Goal: Information Seeking & Learning: Learn about a topic

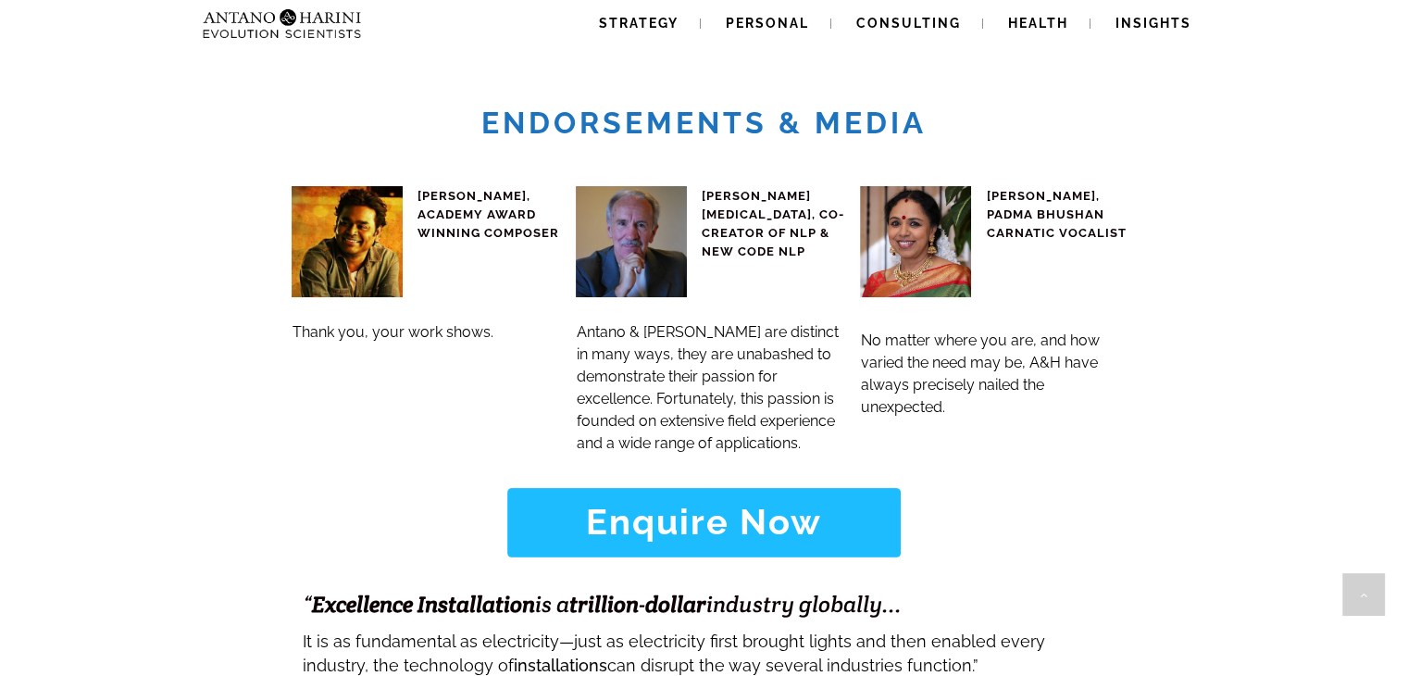
scroll to position [7219, 0]
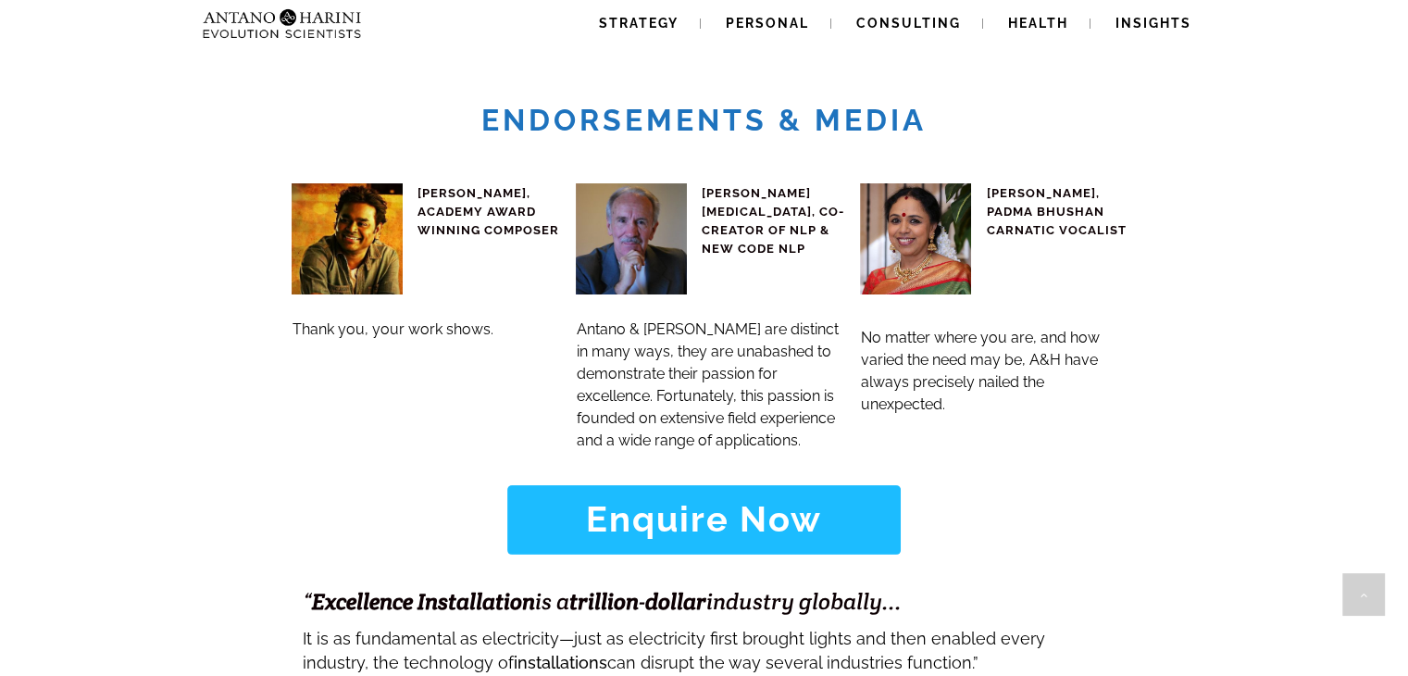
click at [730, 485] on link "Enquire Now" at bounding box center [704, 519] width 394 height 69
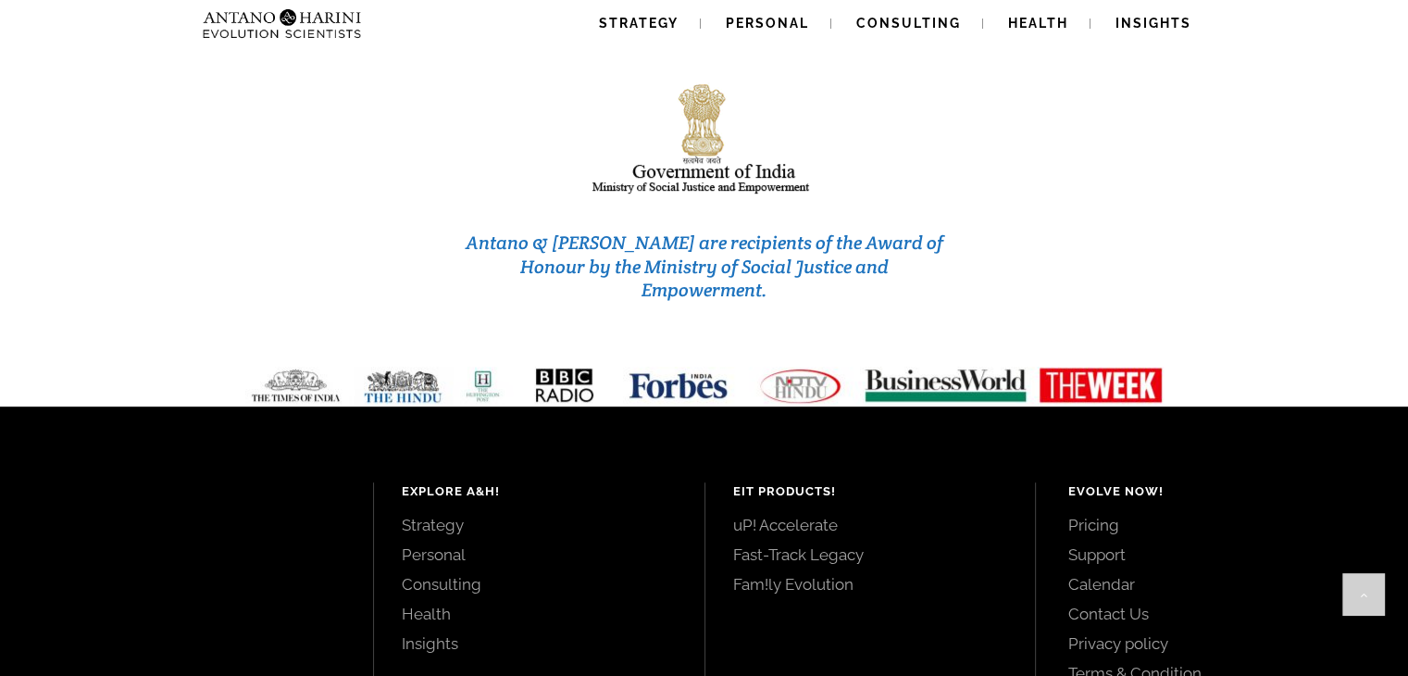
scroll to position [7897, 0]
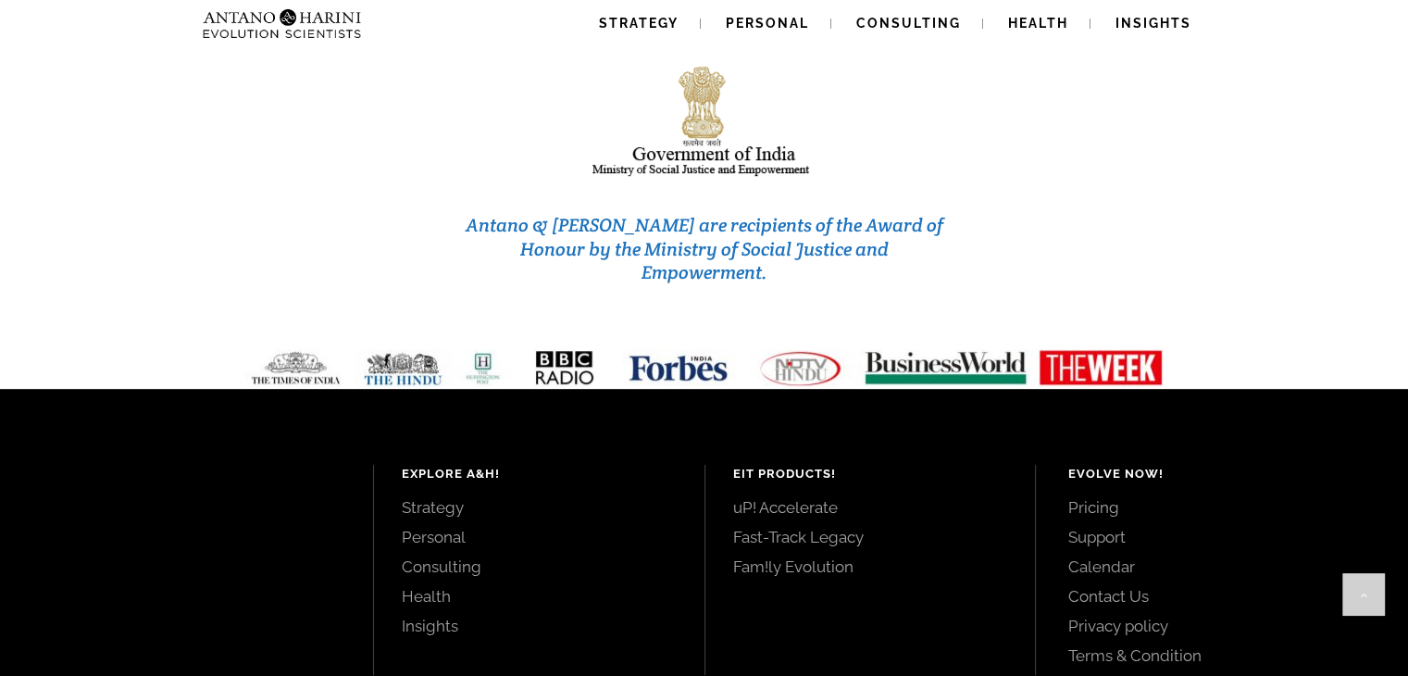
click at [1106, 497] on link "Pricing" at bounding box center [1218, 507] width 298 height 20
click at [894, 29] on span "Consulting" at bounding box center [909, 23] width 105 height 15
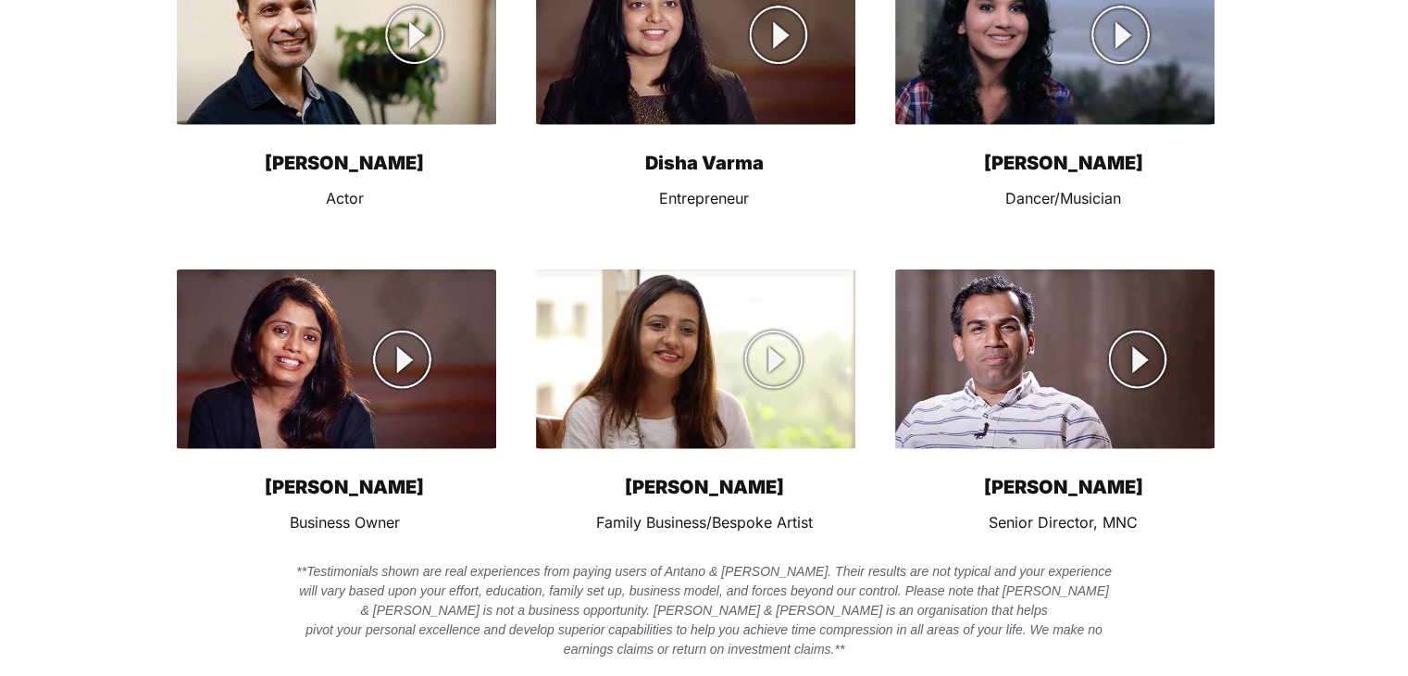
scroll to position [12598, 0]
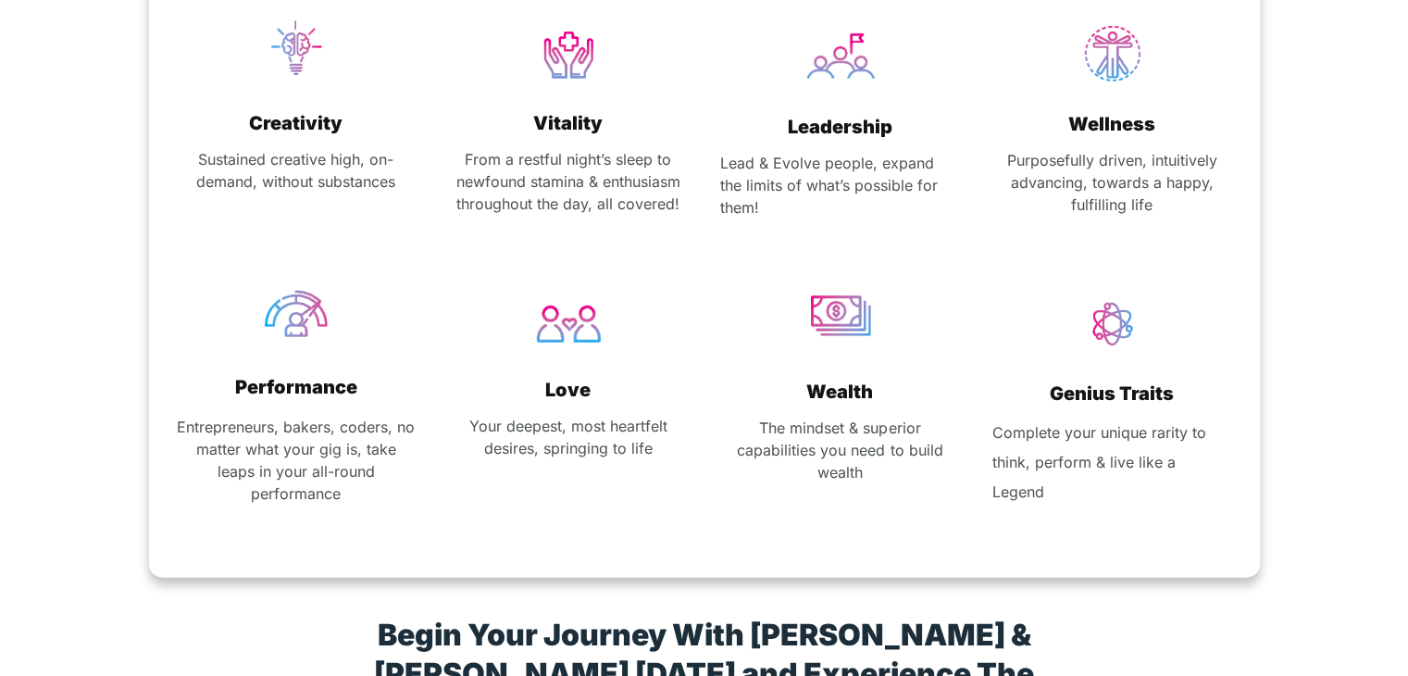
scroll to position [11040, 0]
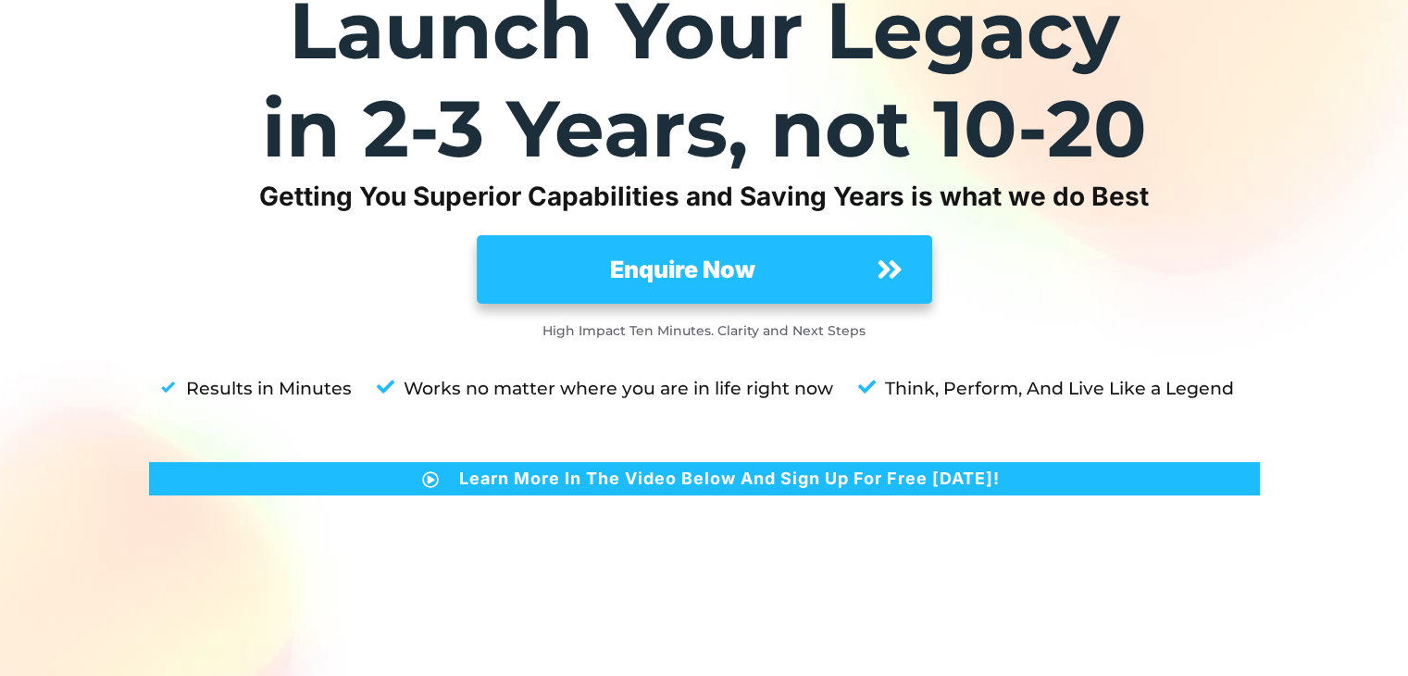
scroll to position [0, 0]
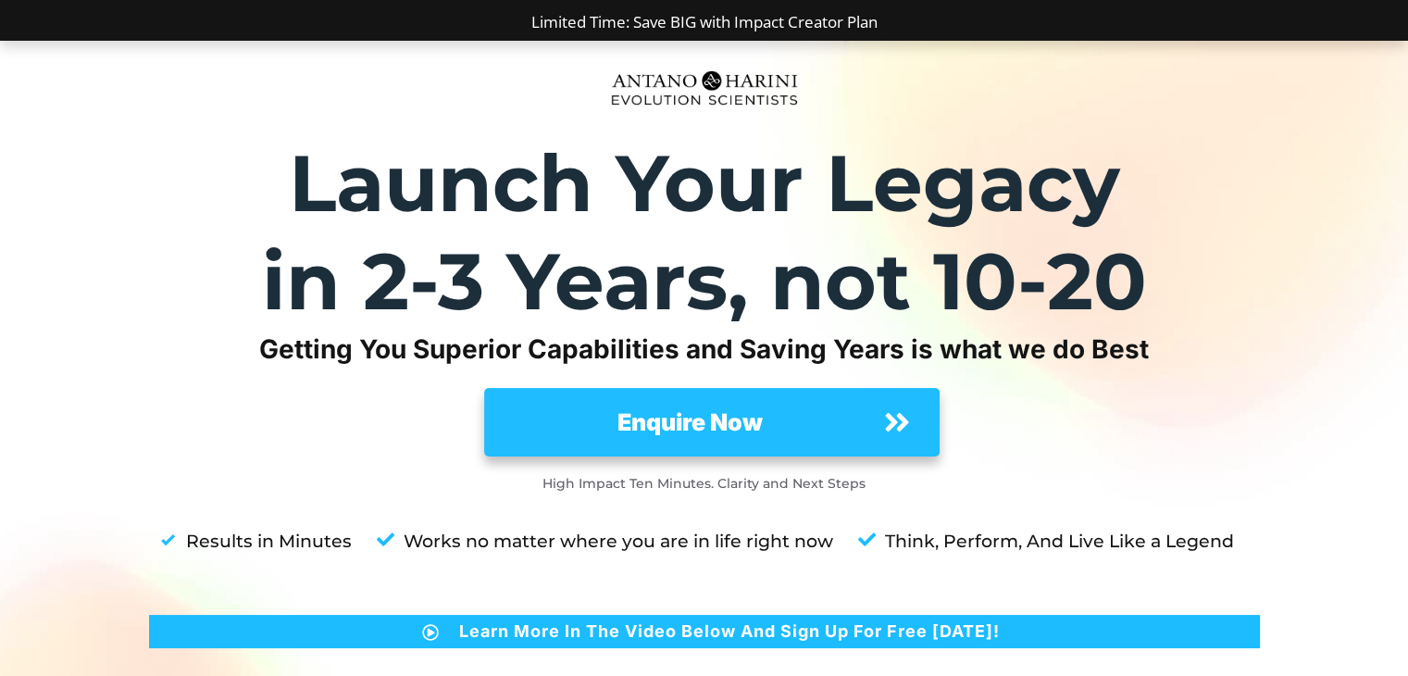
click at [670, 442] on link "Enquire Now" at bounding box center [712, 422] width 456 height 69
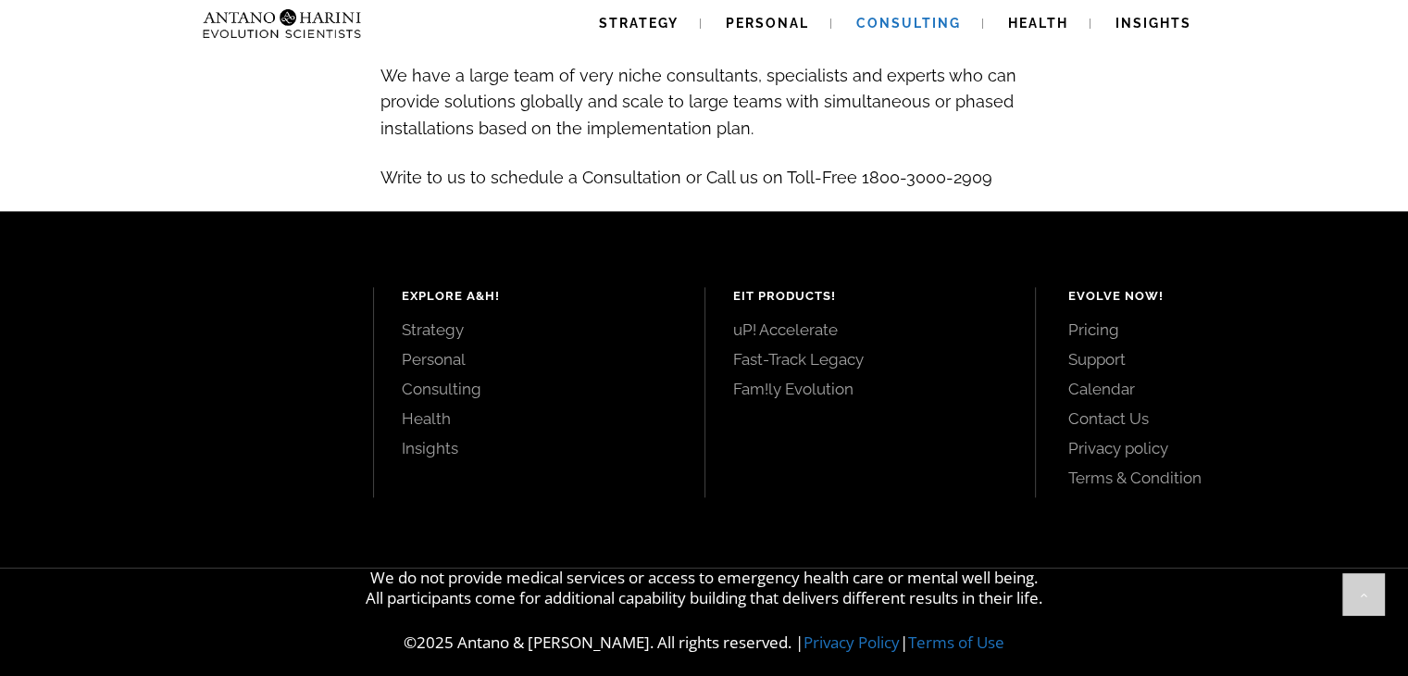
scroll to position [2126, 0]
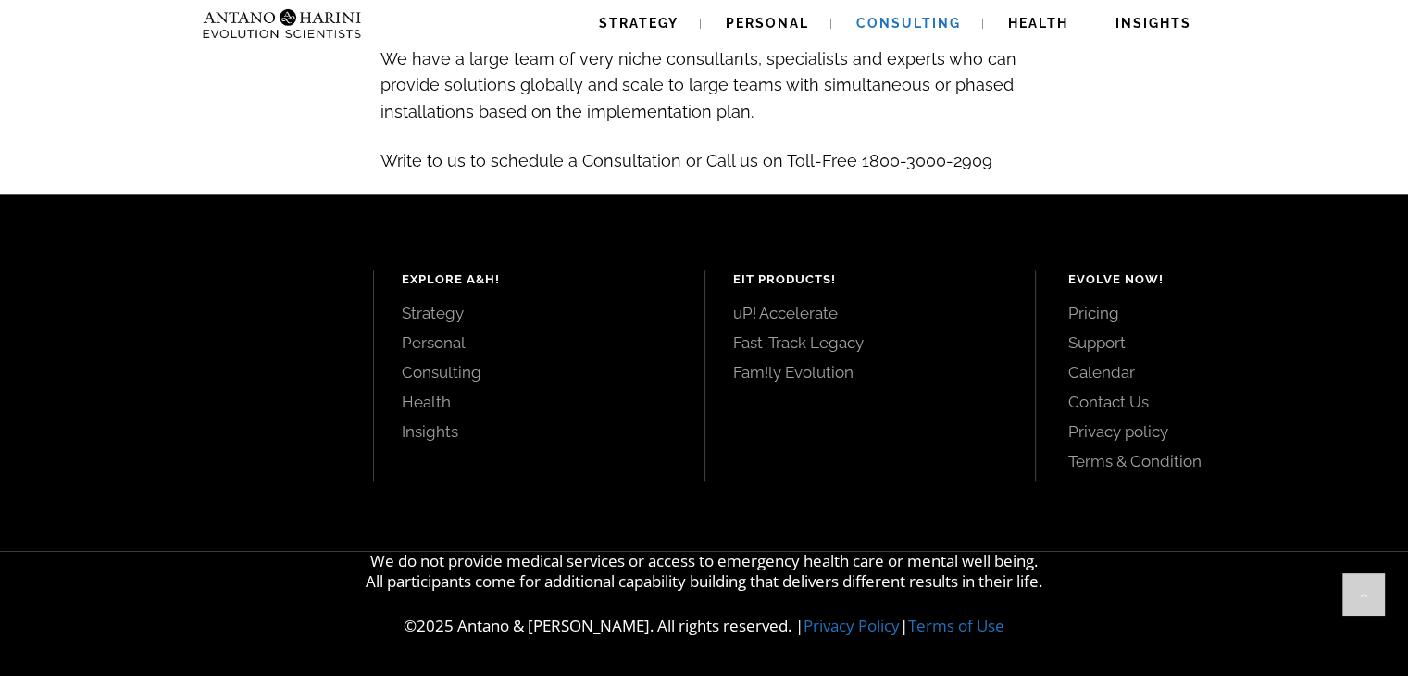
click at [807, 371] on link "Fam!ly Evolution" at bounding box center [870, 372] width 275 height 20
